Goal: Task Accomplishment & Management: Manage account settings

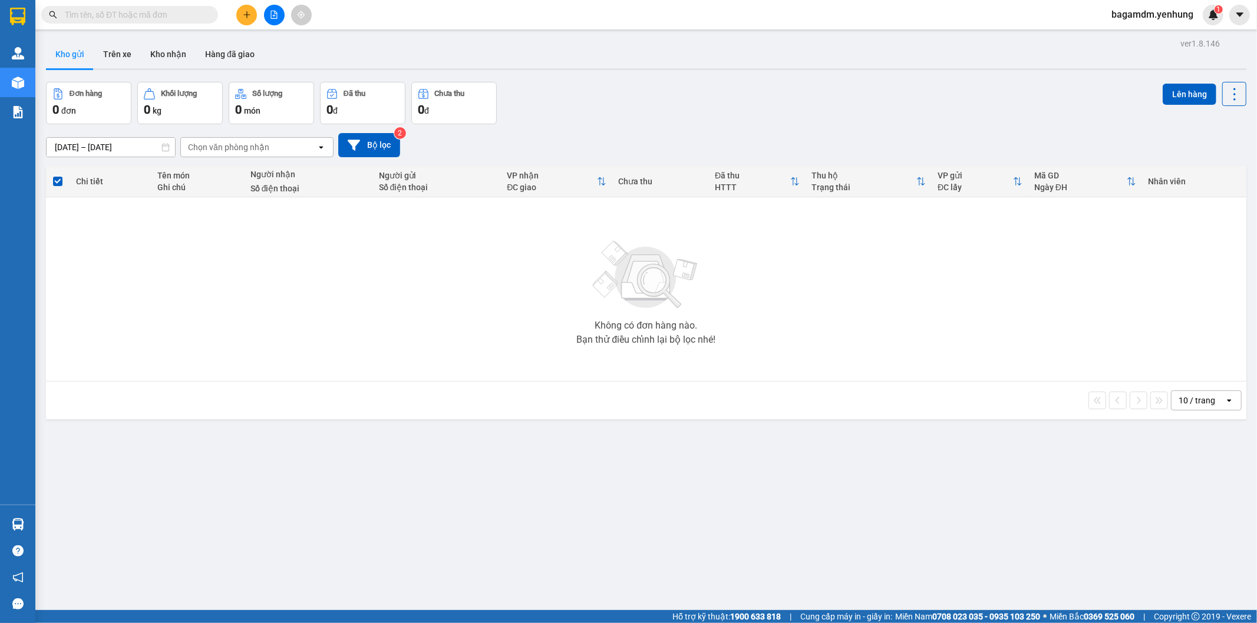
click at [1139, 9] on span "bagamdm.yenhung" at bounding box center [1152, 14] width 101 height 15
click at [1128, 32] on span "Đăng xuất" at bounding box center [1157, 36] width 76 height 13
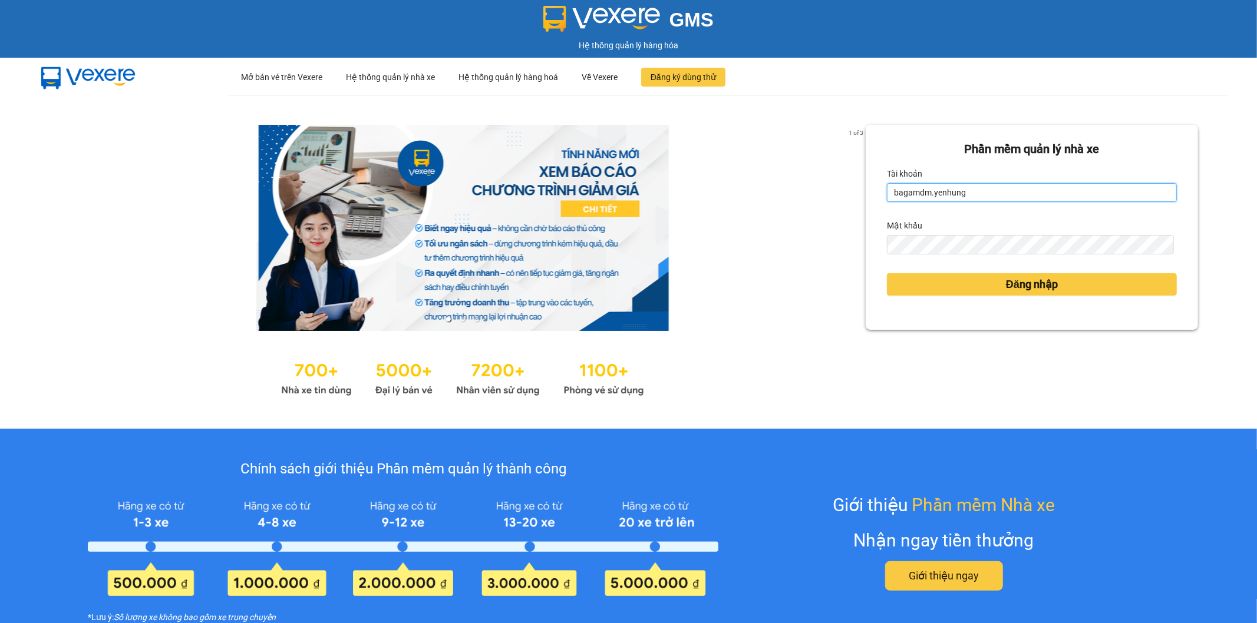
drag, startPoint x: 970, startPoint y: 190, endPoint x: 834, endPoint y: 186, distance: 136.1
click at [834, 186] on div "1 of 3 Phần mềm quản lý nhà xe Tài khoản bagamdm.yenhung Mật khẩu Đăng nhập" at bounding box center [628, 261] width 1257 height 333
drag, startPoint x: 973, startPoint y: 187, endPoint x: 715, endPoint y: 189, distance: 258.0
click at [715, 189] on div "1 of 3 Phần mềm quản lý nhà xe Tài khoản bagamdm.yenhung Mật khẩu Đăng nhập" at bounding box center [628, 261] width 1257 height 333
drag, startPoint x: 968, startPoint y: 197, endPoint x: 875, endPoint y: 197, distance: 92.5
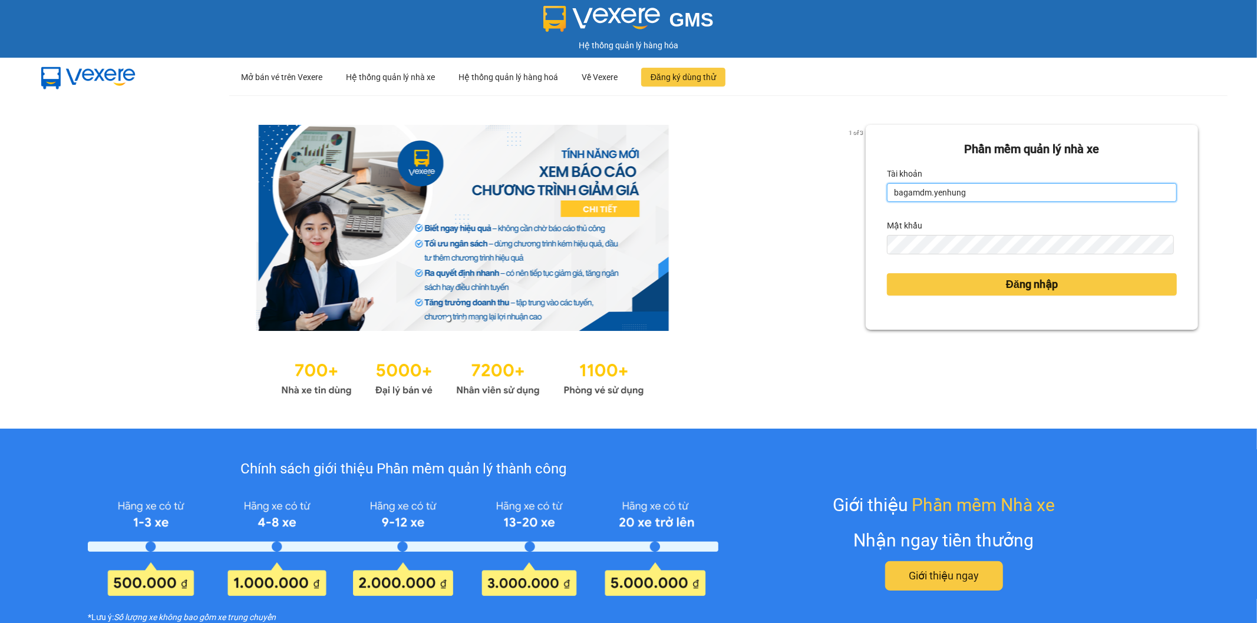
click at [875, 197] on div "Phần mềm quản lý nhà xe Tài khoản bagamdm.yenhung Mật khẩu Đăng nhập" at bounding box center [1031, 227] width 332 height 205
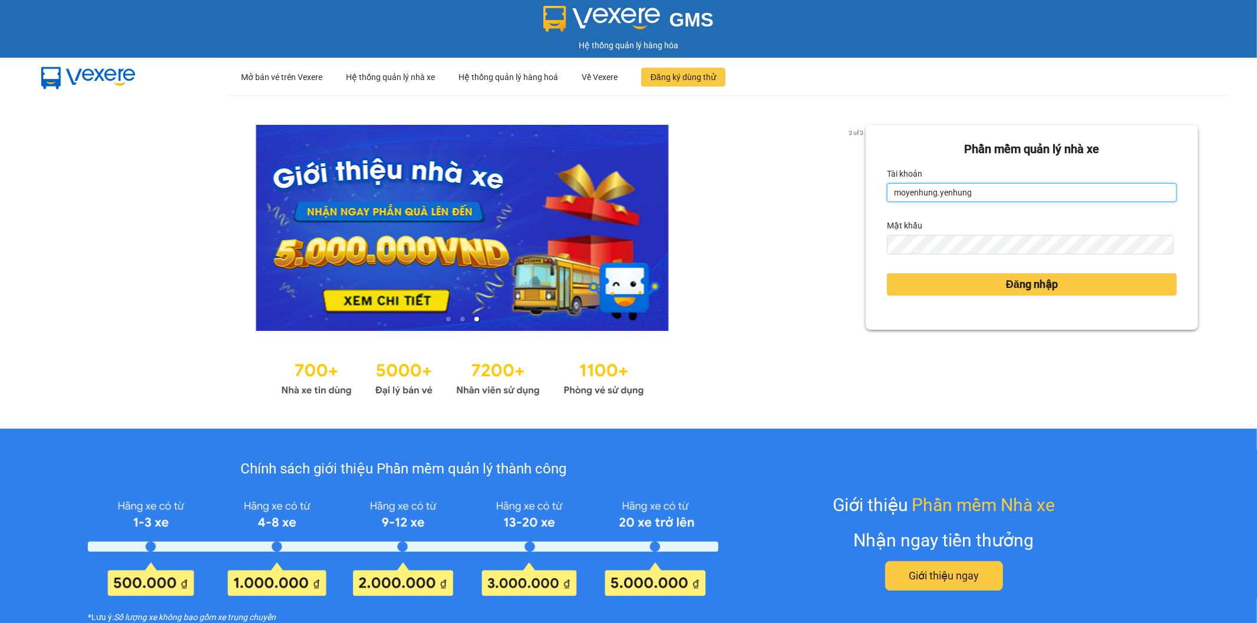
type input "moyenhung.yenhung"
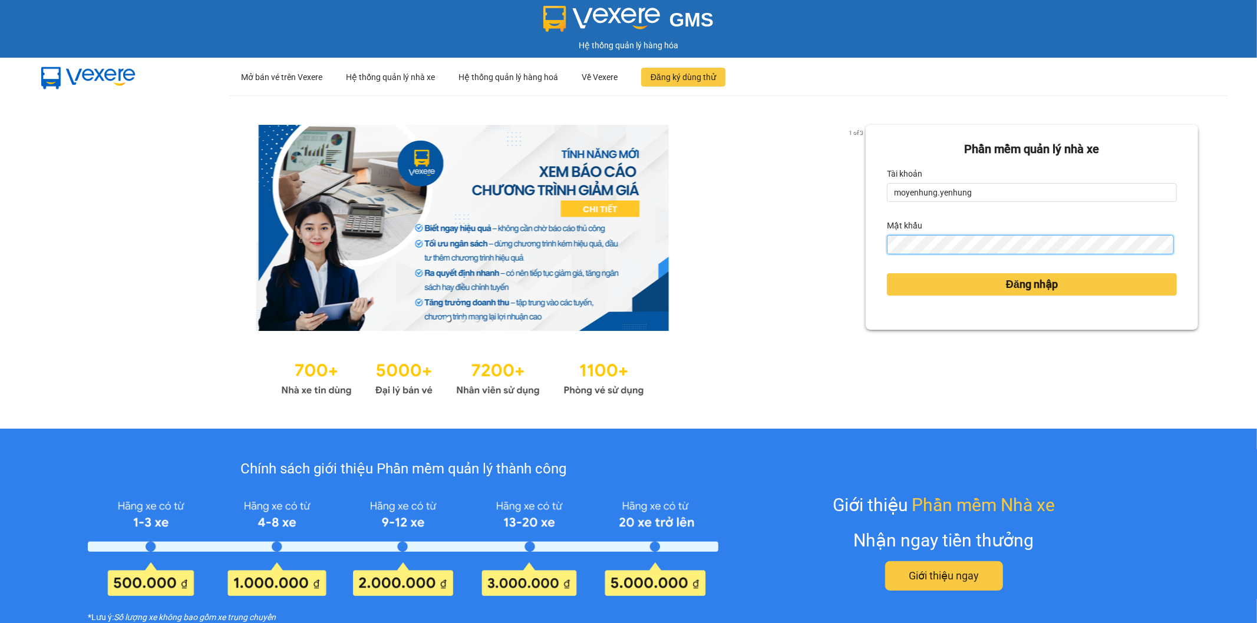
click at [887, 273] on button "Đăng nhập" at bounding box center [1032, 284] width 290 height 22
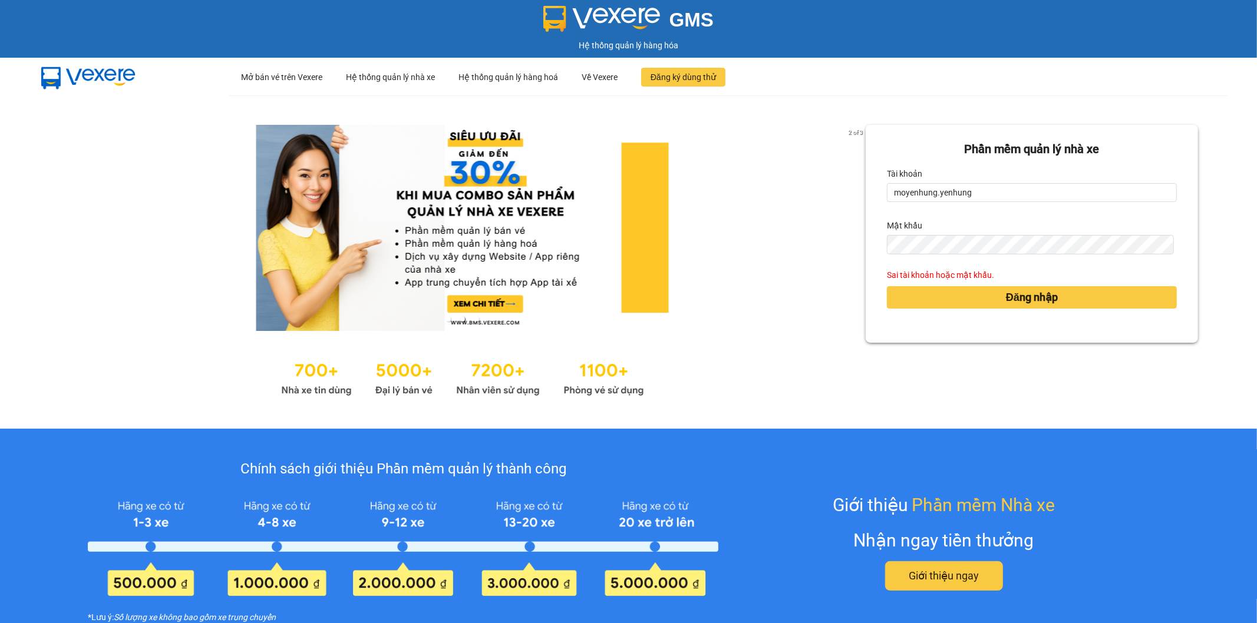
click at [725, 252] on link at bounding box center [462, 228] width 806 height 206
click at [801, 242] on div "2 of 3 Phần mềm quản lý nhà xe Tài khoản moyenhung.yenhung Mật khẩu Sai tài kho…" at bounding box center [628, 261] width 1257 height 333
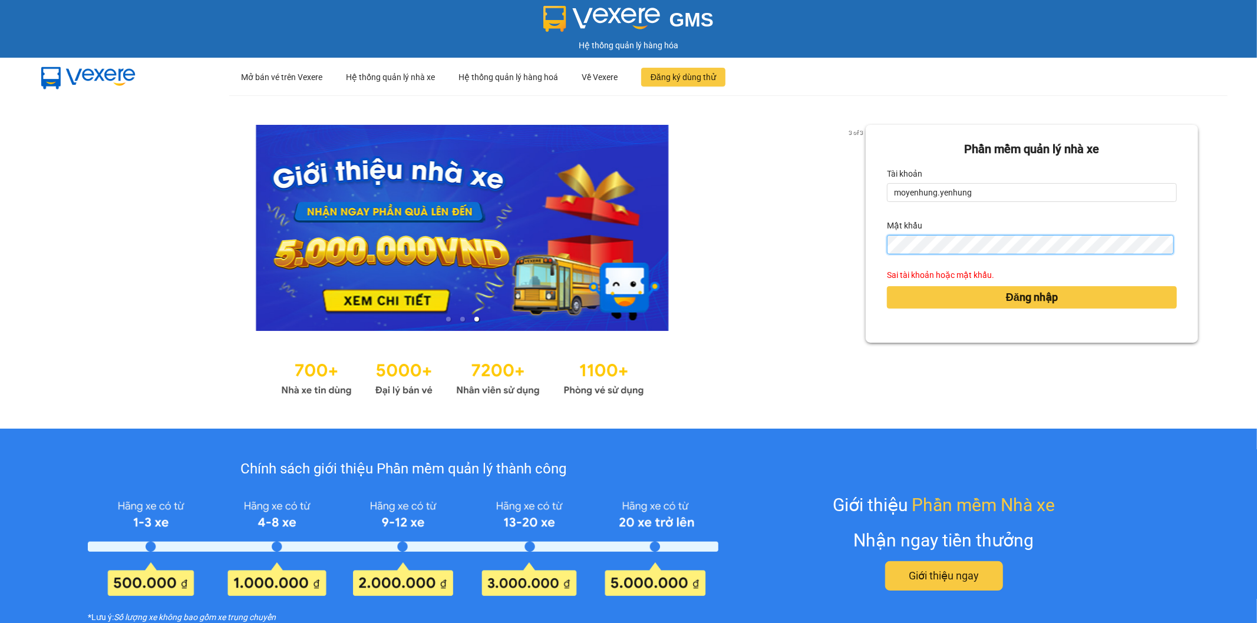
click at [887, 286] on button "Đăng nhập" at bounding box center [1032, 297] width 290 height 22
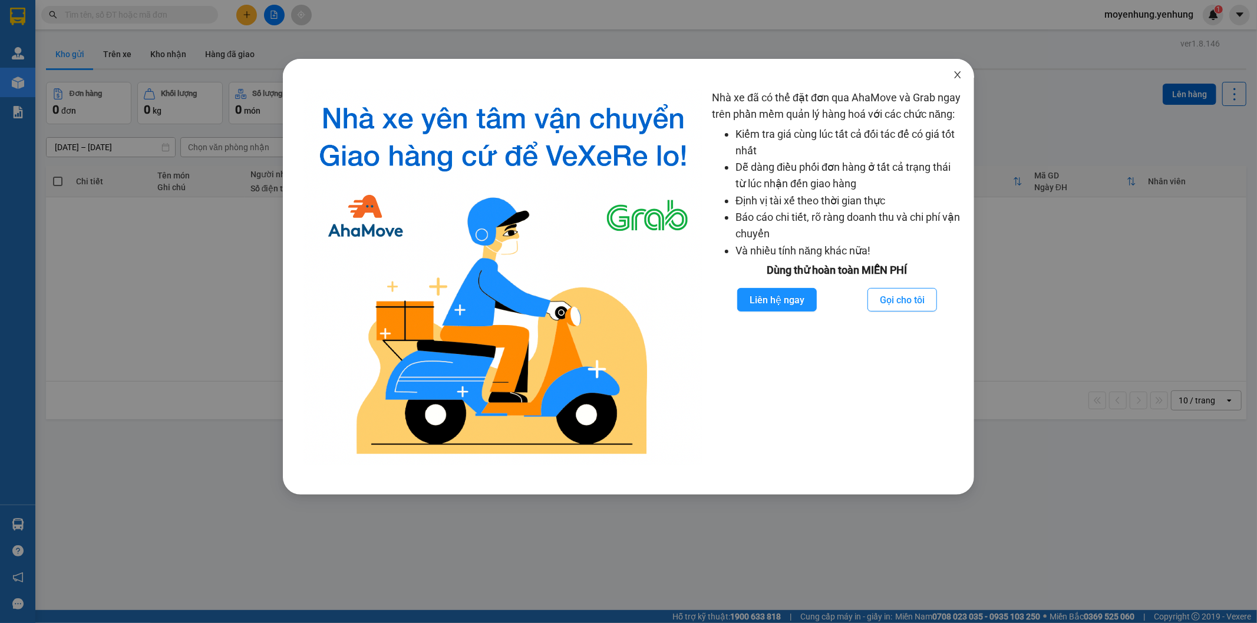
click at [945, 77] on span "Close" at bounding box center [957, 75] width 33 height 33
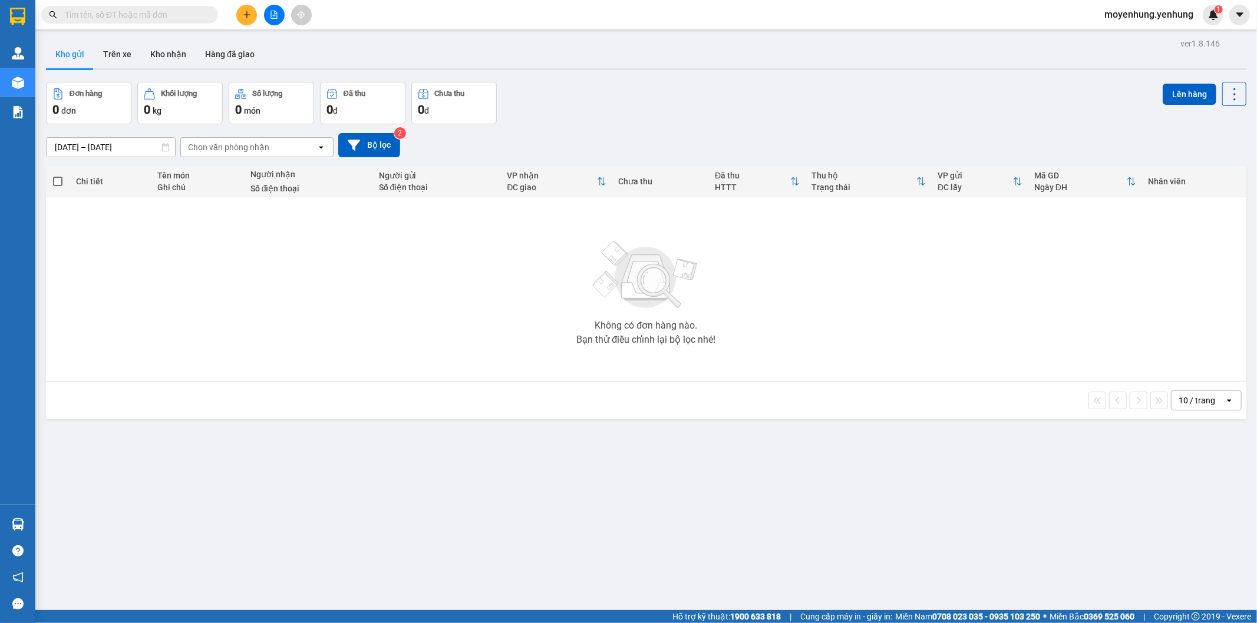
click at [251, 19] on button at bounding box center [246, 15] width 21 height 21
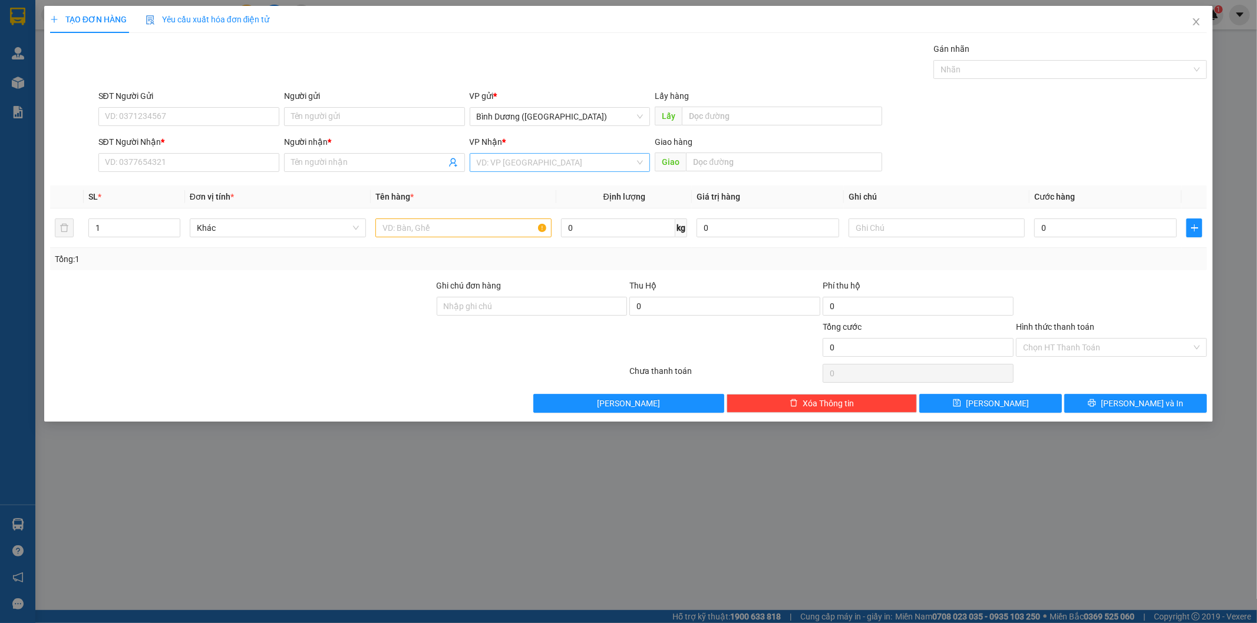
click at [528, 154] on input "search" at bounding box center [556, 163] width 158 height 18
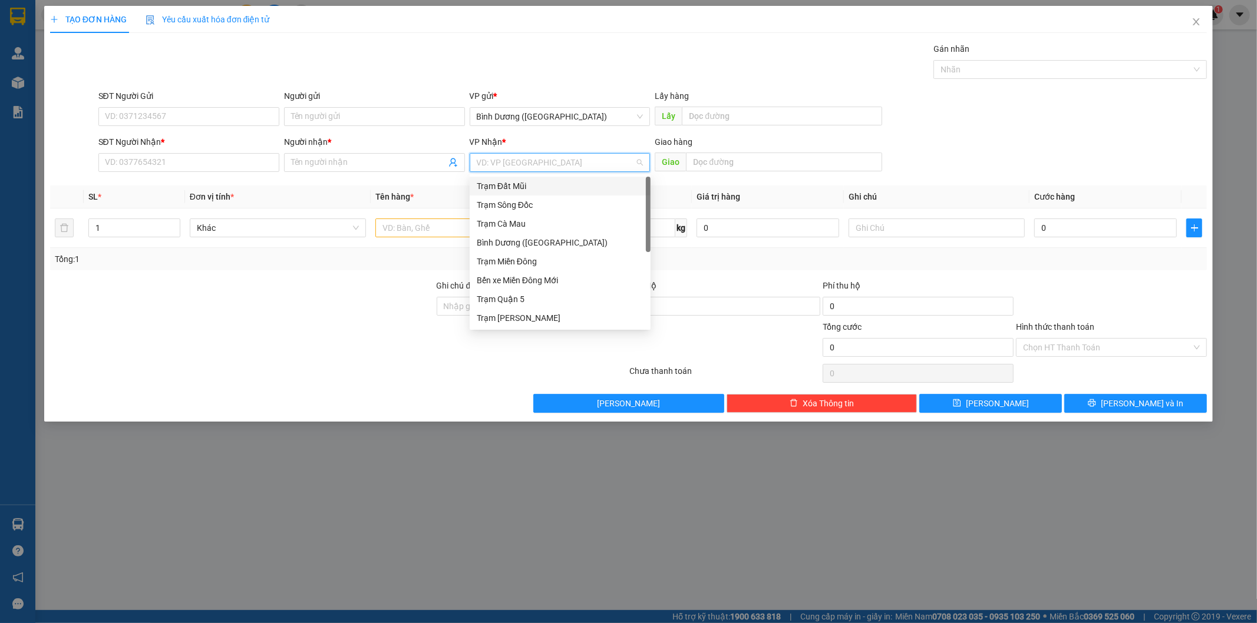
click at [548, 154] on input "search" at bounding box center [556, 163] width 158 height 18
click at [571, 61] on div "Gán nhãn Nhãn" at bounding box center [652, 62] width 1113 height 41
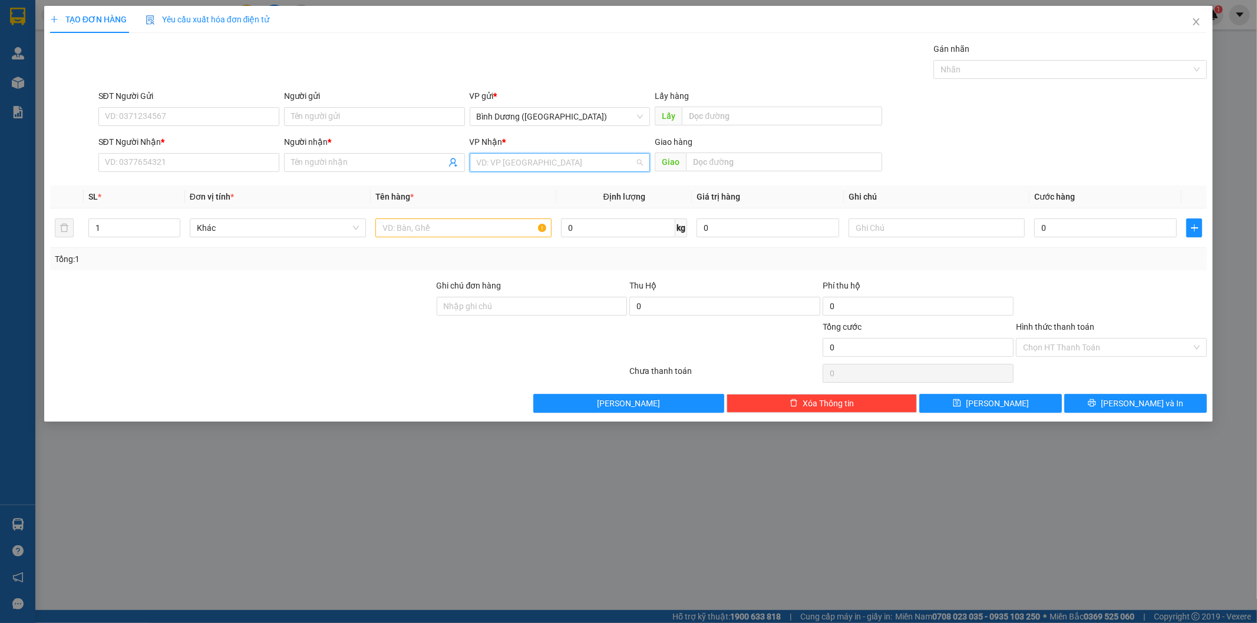
click at [553, 160] on input "search" at bounding box center [556, 163] width 158 height 18
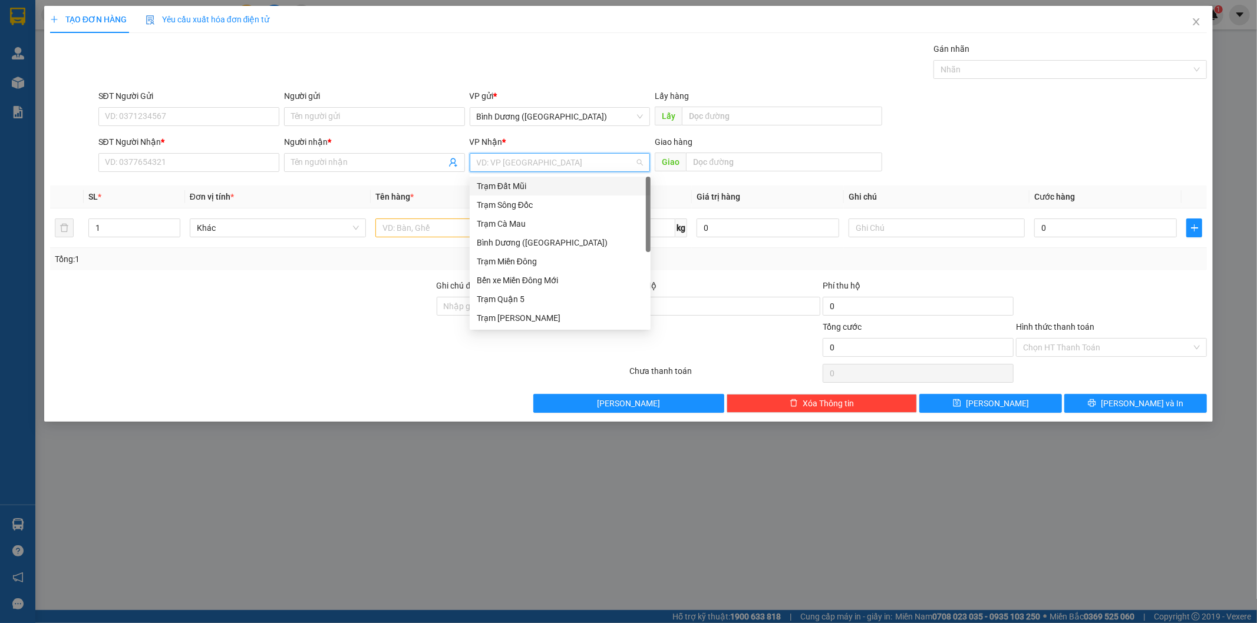
click at [567, 77] on div "Gán nhãn Nhãn" at bounding box center [652, 62] width 1113 height 41
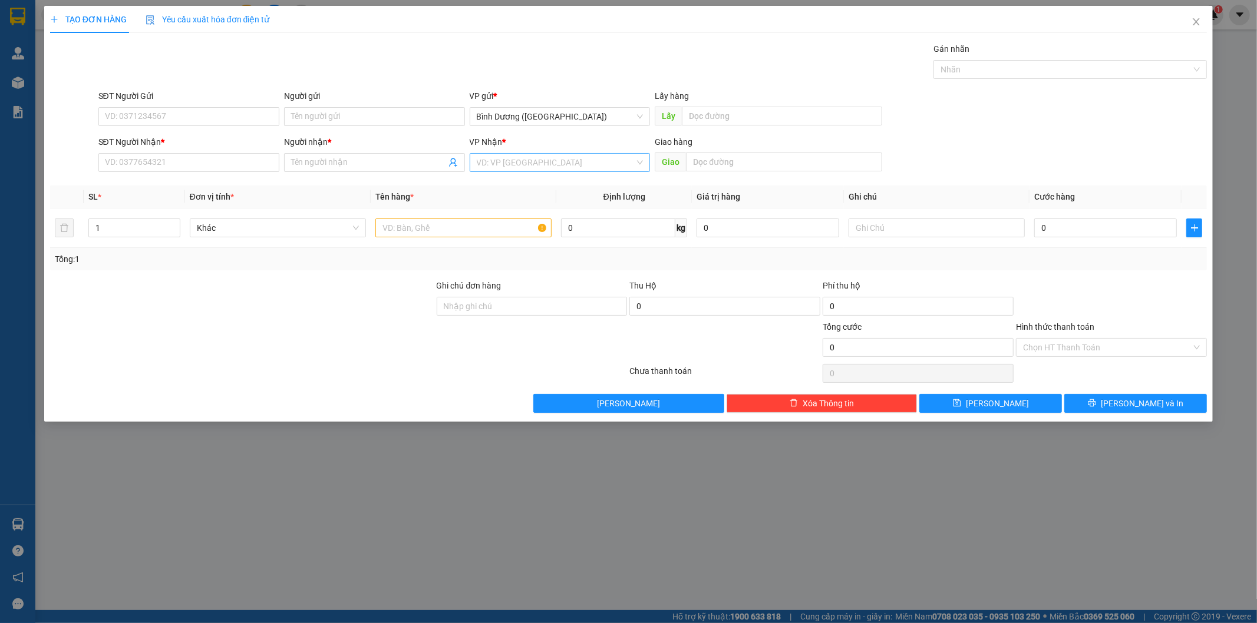
click at [567, 158] on input "search" at bounding box center [556, 163] width 158 height 18
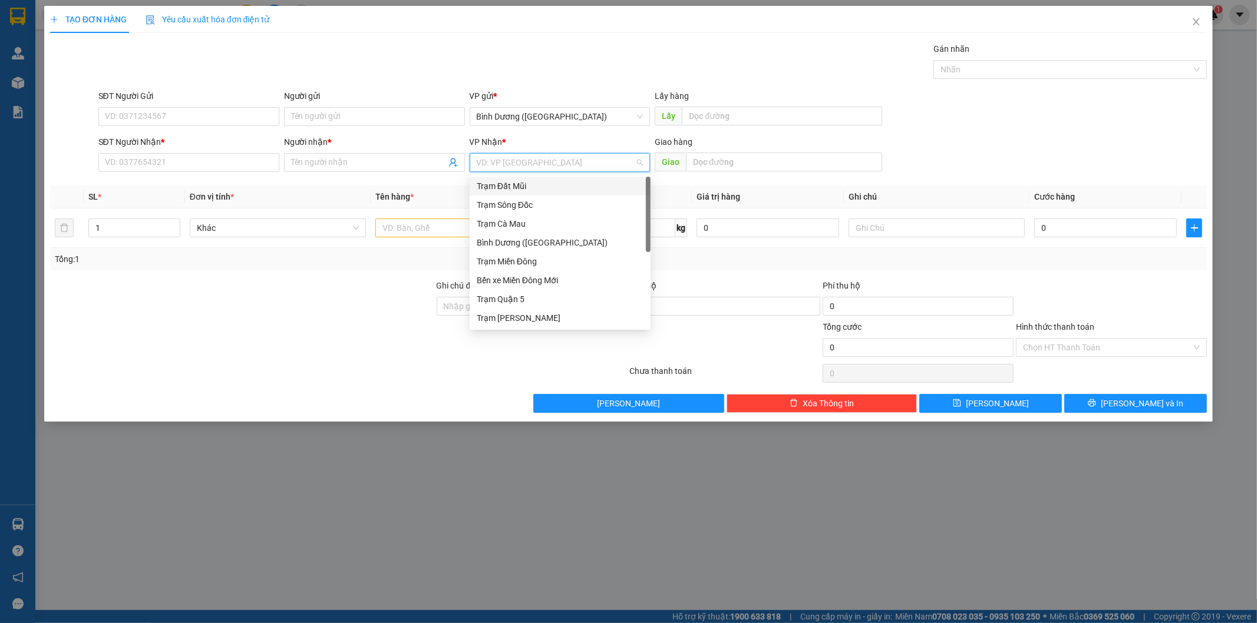
click at [580, 69] on div "Gán nhãn Nhãn" at bounding box center [652, 62] width 1113 height 41
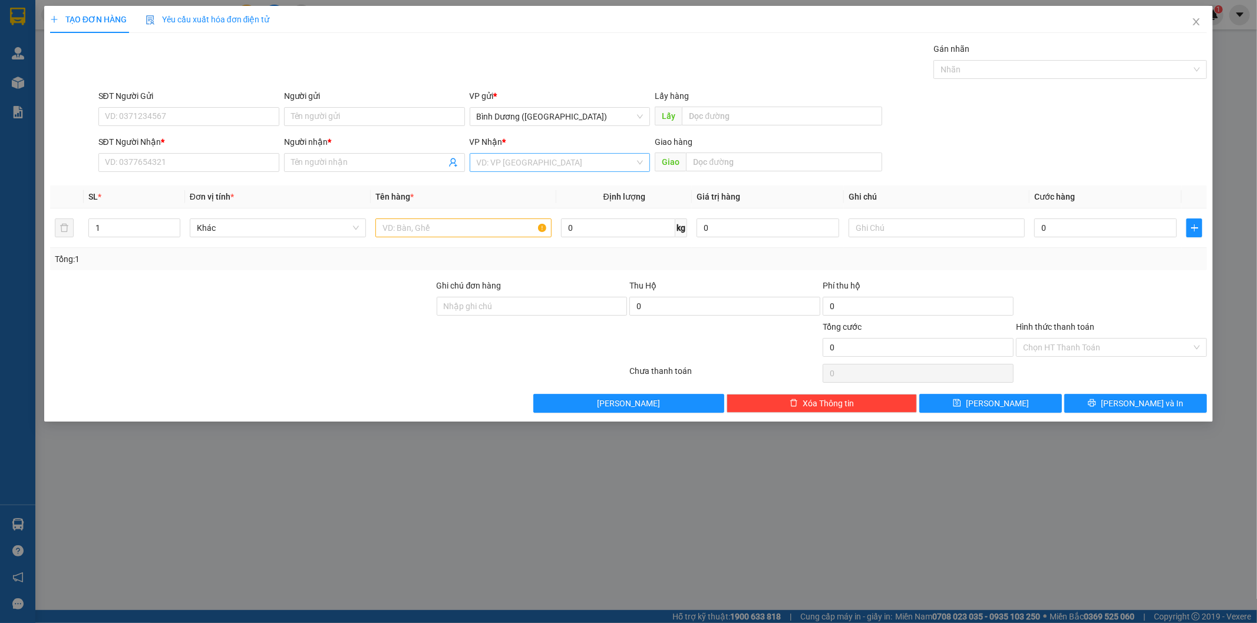
click at [640, 167] on div "VD: VP Sài Gòn" at bounding box center [560, 162] width 181 height 19
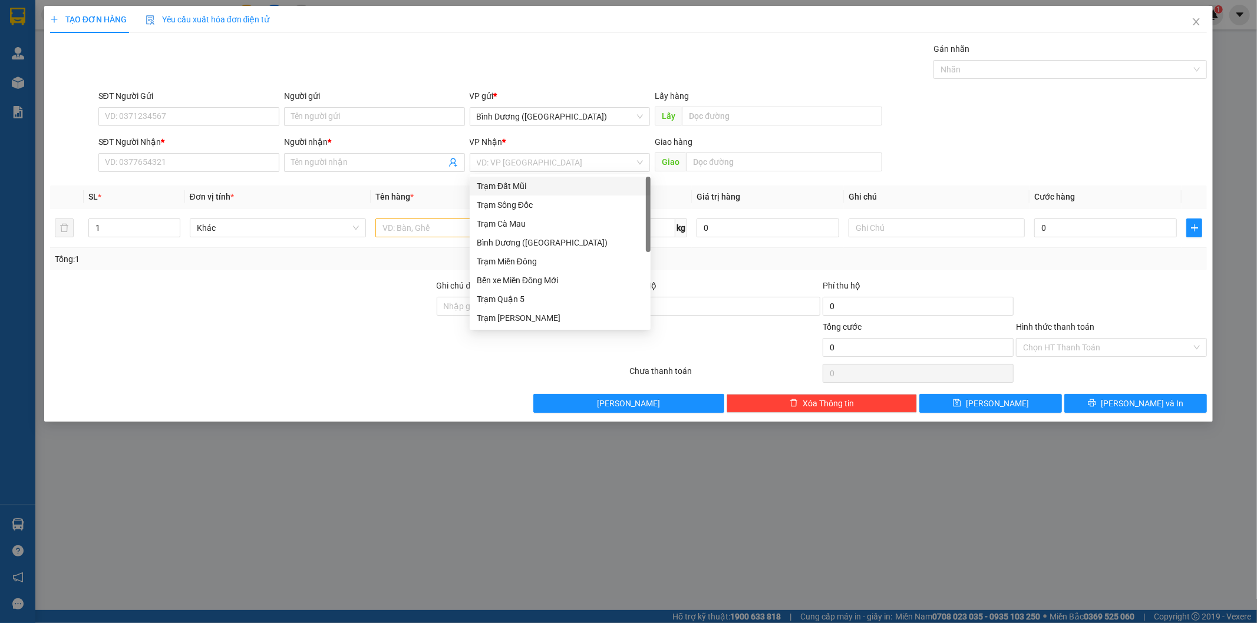
click at [657, 44] on div "Gán nhãn Nhãn" at bounding box center [652, 62] width 1113 height 41
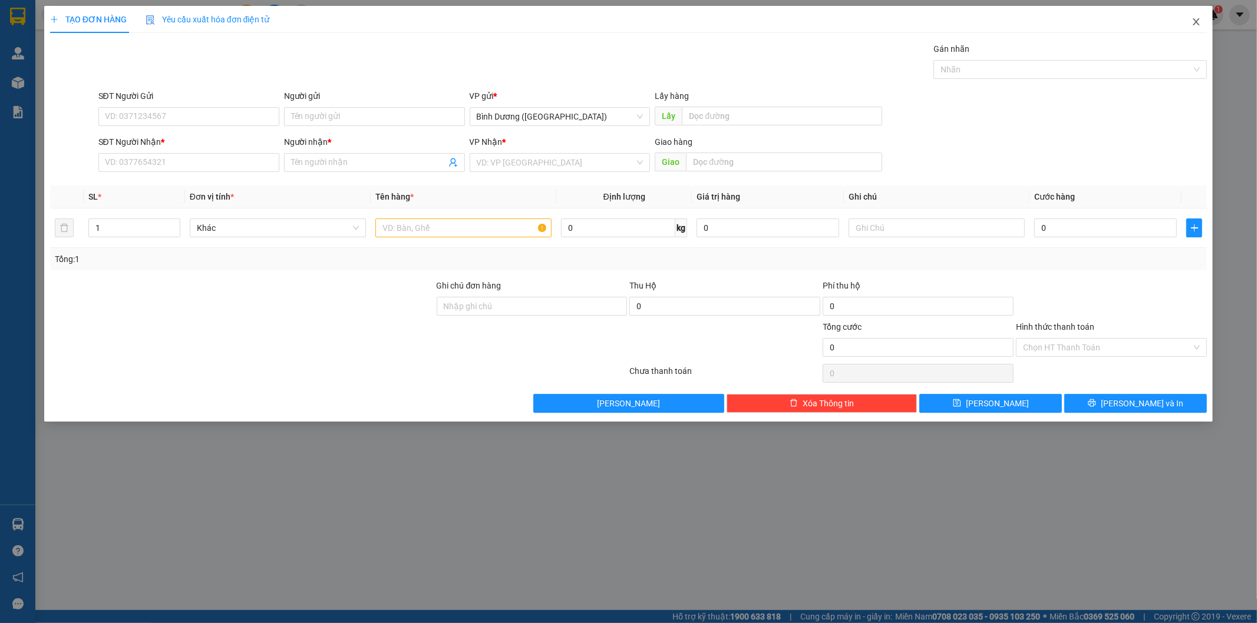
click at [1186, 25] on span "Close" at bounding box center [1195, 22] width 33 height 33
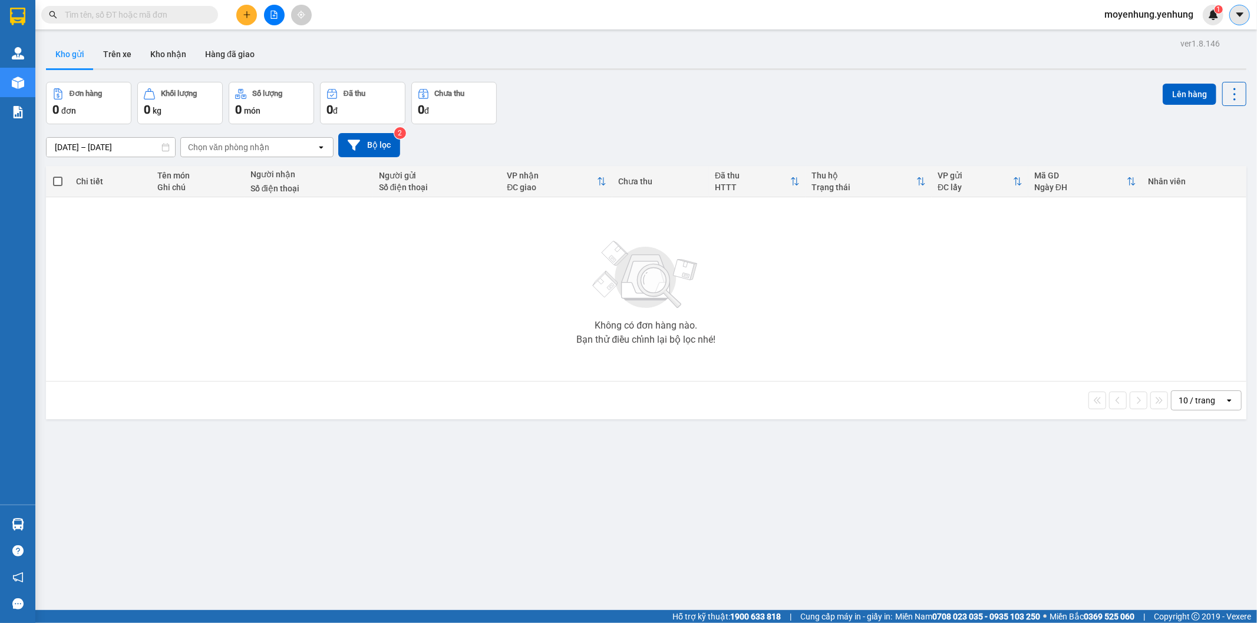
click at [1234, 14] on icon "caret-down" at bounding box center [1239, 14] width 11 height 11
click at [1144, 22] on div "moyenhung.yenhung 1" at bounding box center [1159, 15] width 128 height 21
click at [1149, 20] on span "moyenhung.yenhung" at bounding box center [1149, 14] width 108 height 15
click at [1150, 28] on li "Đăng xuất" at bounding box center [1148, 36] width 110 height 19
